Goal: Task Accomplishment & Management: Use online tool/utility

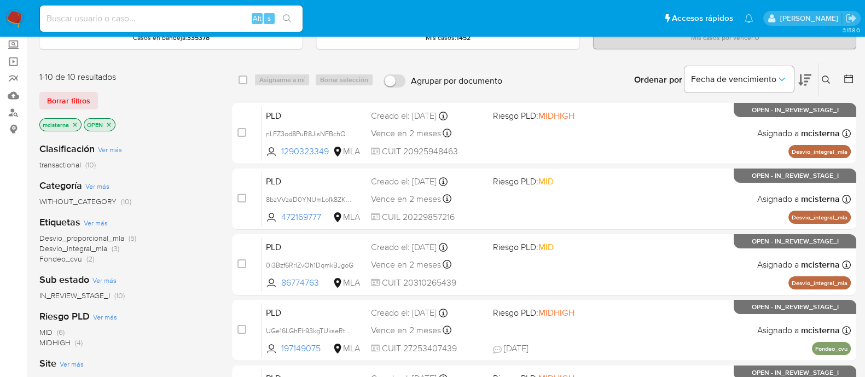
scroll to position [61, 0]
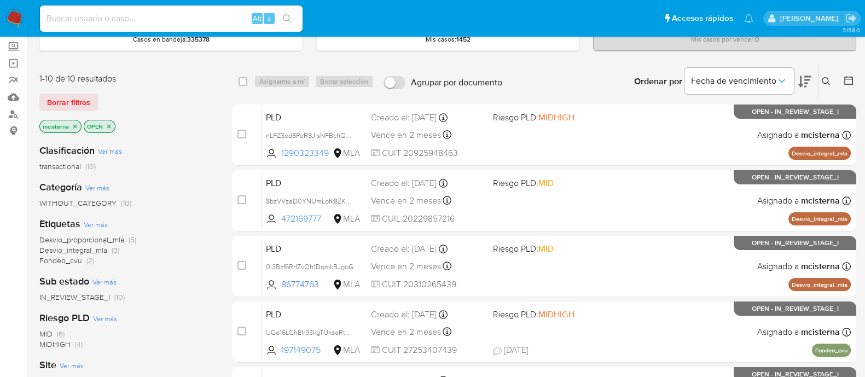
click at [75, 126] on icon "close-filter" at bounding box center [75, 126] width 7 height 7
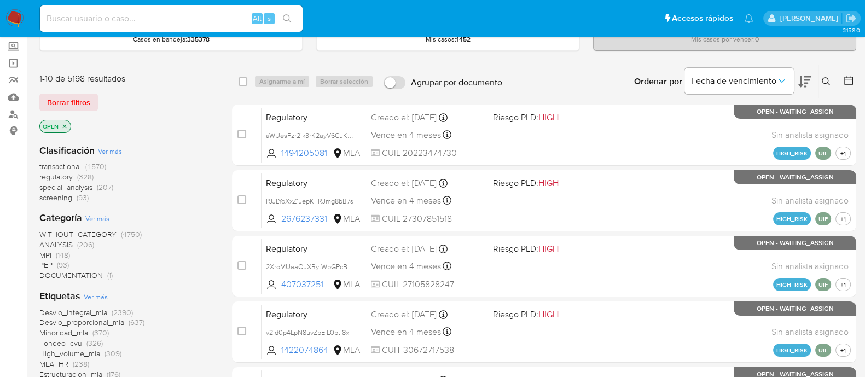
drag, startPoint x: 863, startPoint y: 85, endPoint x: 875, endPoint y: 112, distance: 29.2
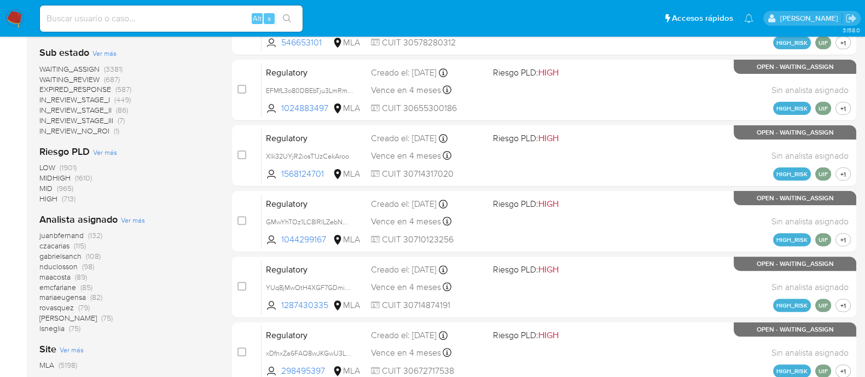
scroll to position [435, 0]
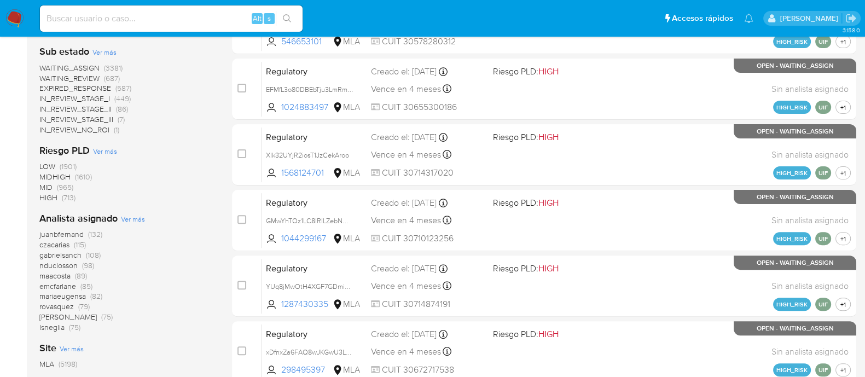
click at [62, 284] on span "emcfarlane" at bounding box center [57, 286] width 37 height 11
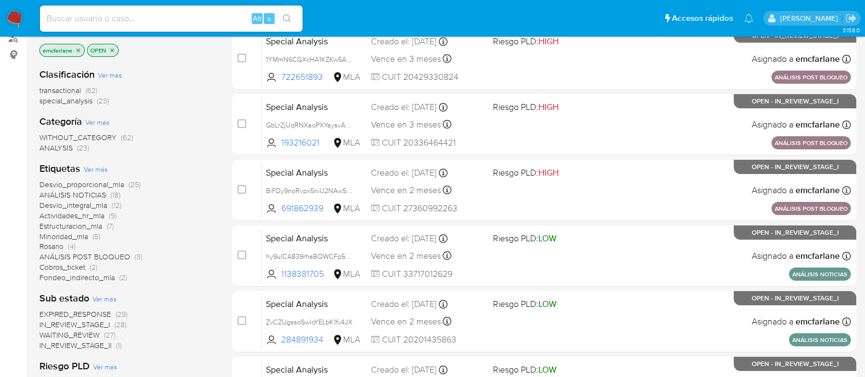
scroll to position [42, 0]
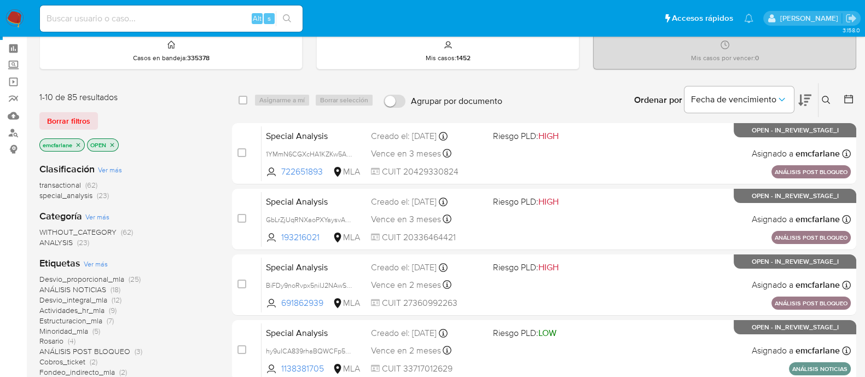
click at [203, 25] on input at bounding box center [171, 18] width 263 height 14
paste input "AihxUVcqSF3Y1nNzCw1yNGHP"
type input "AihxUVcqSF3Y1nNzCw1yNGHP"
click at [293, 11] on button "search-icon" at bounding box center [287, 18] width 22 height 15
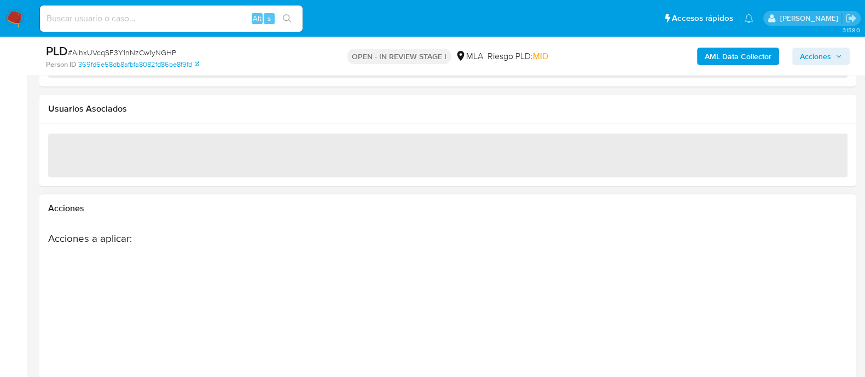
scroll to position [1313, 0]
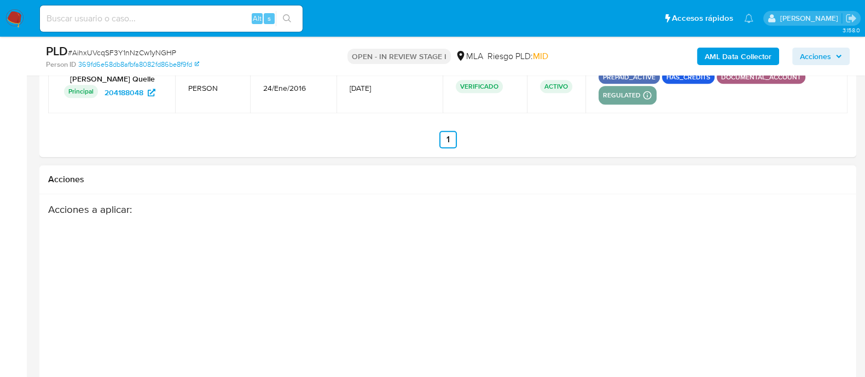
select select "10"
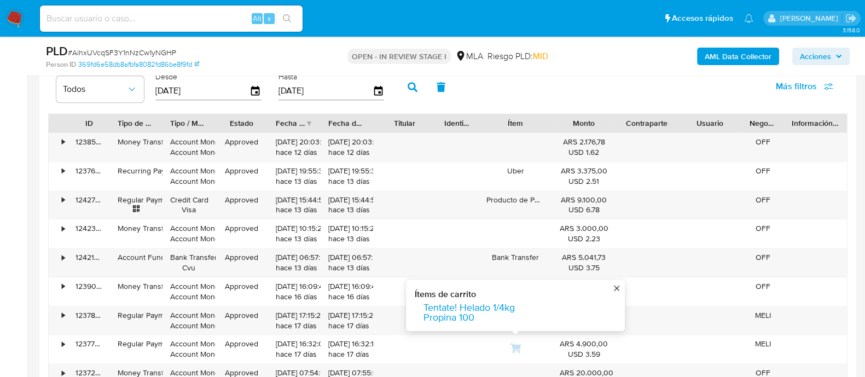
scroll to position [1040, 0]
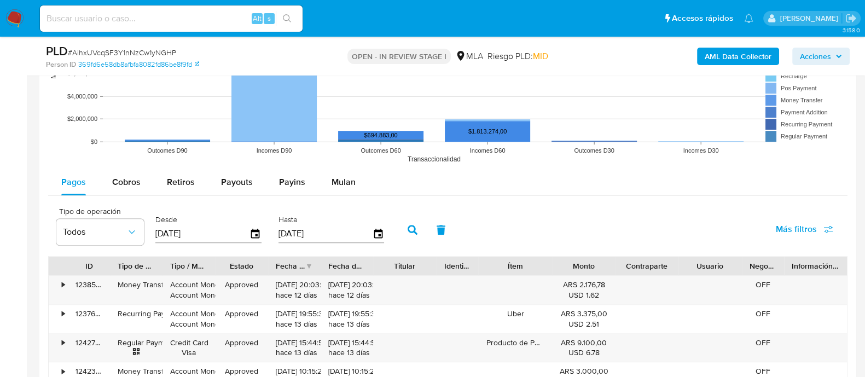
click at [164, 26] on div "Alt s" at bounding box center [171, 18] width 263 height 26
click at [164, 20] on input at bounding box center [171, 18] width 263 height 14
paste input "YpSj68ZJ2hGXcgpYYA0vBn0x"
type input "YpSj68ZJ2hGXcgpYYA0vBn0x"
click at [295, 22] on button "search-icon" at bounding box center [287, 18] width 22 height 15
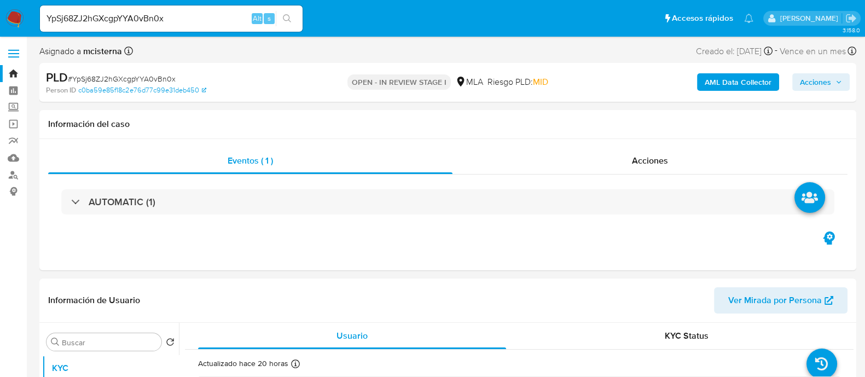
select select "10"
click at [196, 19] on input "YpSj68ZJ2hGXcgpYYA0vBn0x" at bounding box center [171, 18] width 263 height 14
paste input "bxZJtTUg2W7oNVplXnNqLyHF"
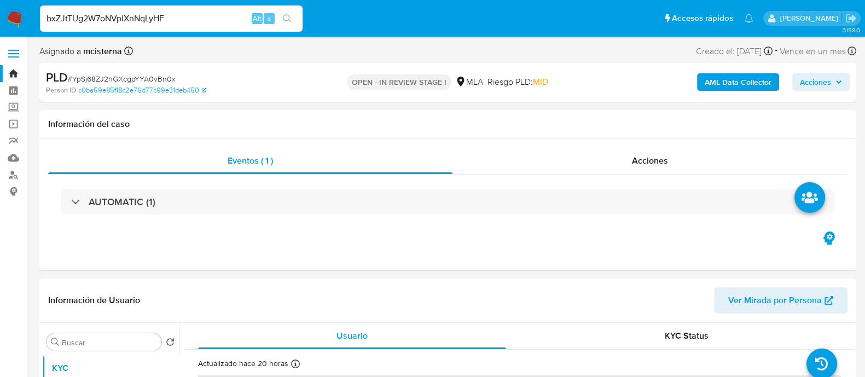
type input "bxZJtTUg2W7oNVplXnNqLyHF"
click at [286, 19] on icon "search-icon" at bounding box center [287, 18] width 9 height 9
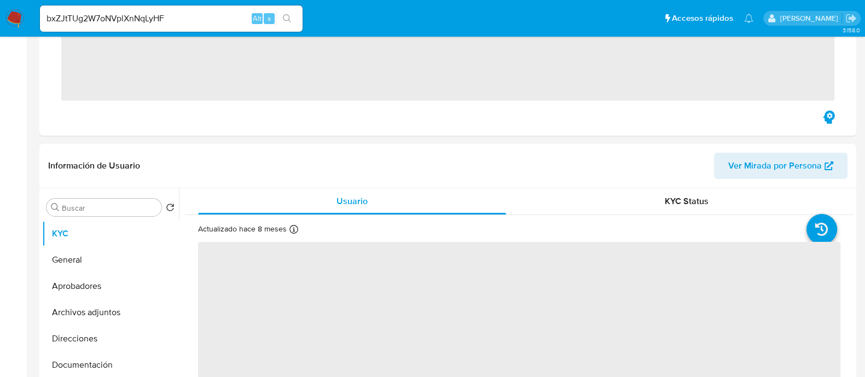
scroll to position [342, 0]
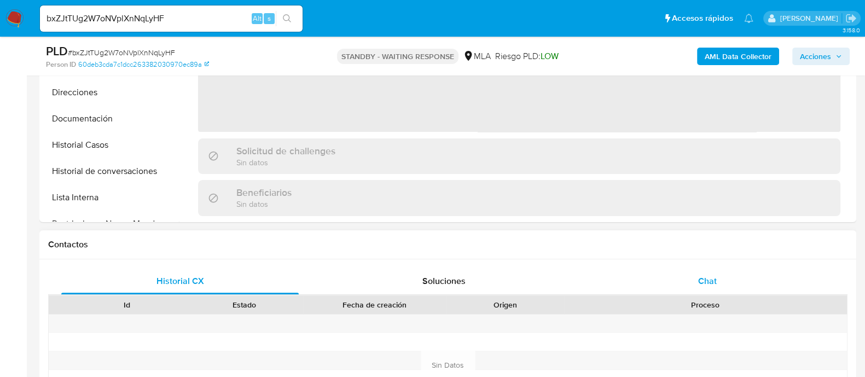
click at [700, 275] on span "Chat" at bounding box center [707, 281] width 19 height 13
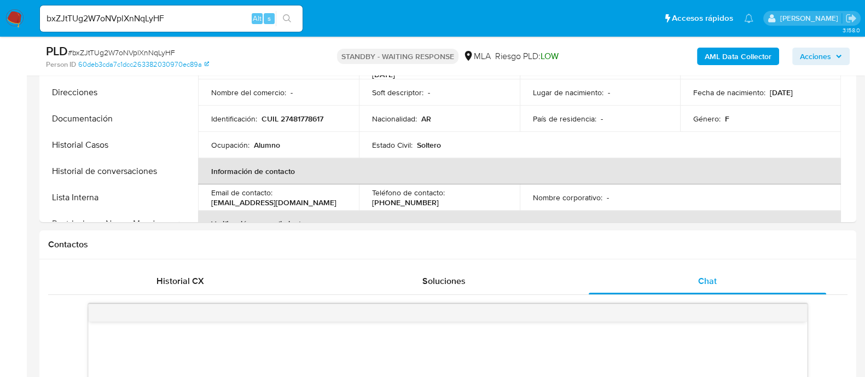
select select "10"
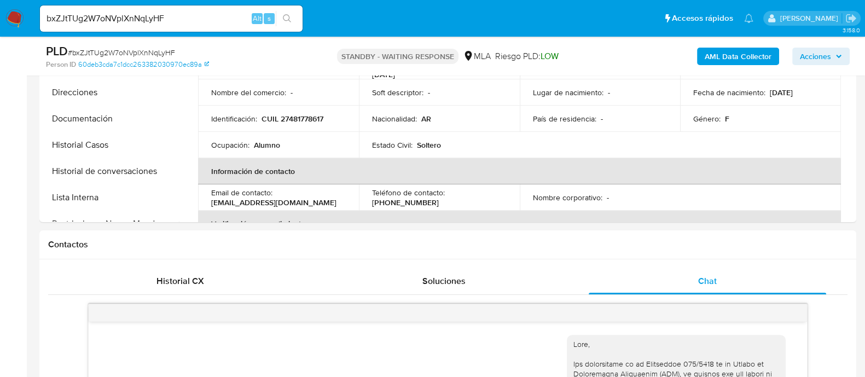
scroll to position [809, 0]
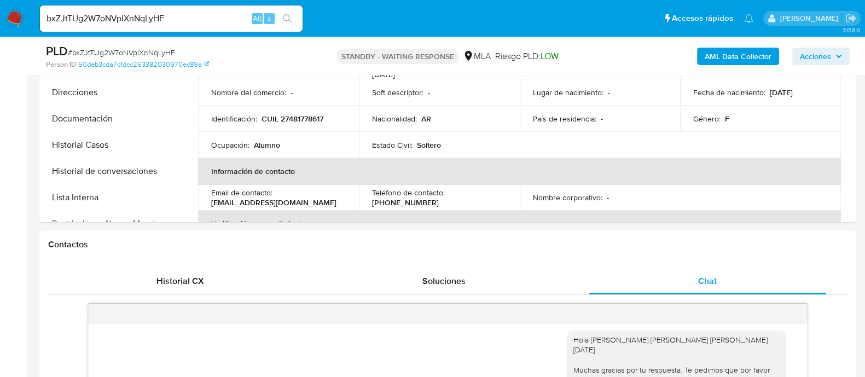
drag, startPoint x: 14, startPoint y: 19, endPoint x: 32, endPoint y: 21, distance: 18.2
click at [14, 19] on img at bounding box center [14, 18] width 19 height 19
